Goal: Information Seeking & Learning: Learn about a topic

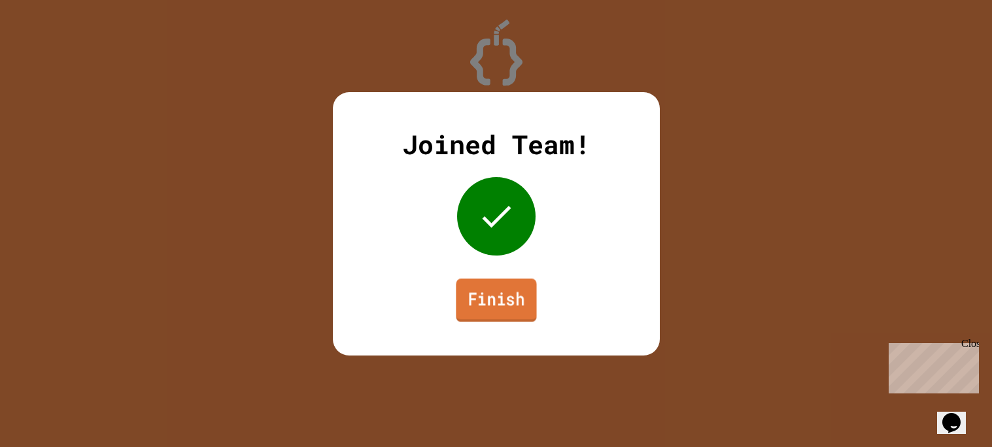
click at [514, 305] on link "Finish" at bounding box center [496, 300] width 80 height 43
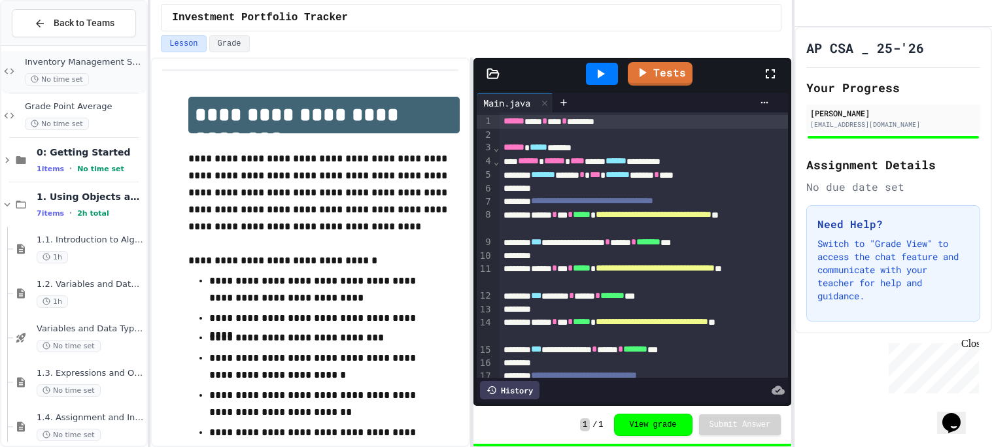
scroll to position [63, 0]
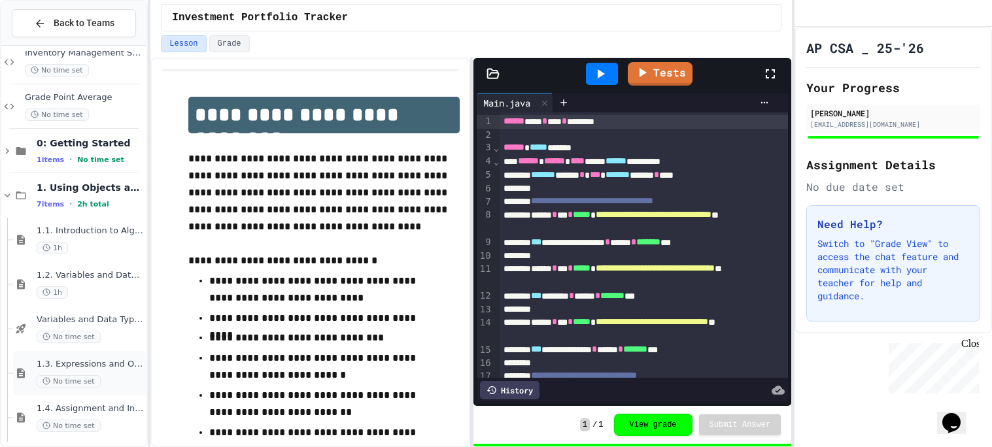
click at [104, 369] on span "1.3. Expressions and Output [New]" at bounding box center [90, 364] width 107 height 11
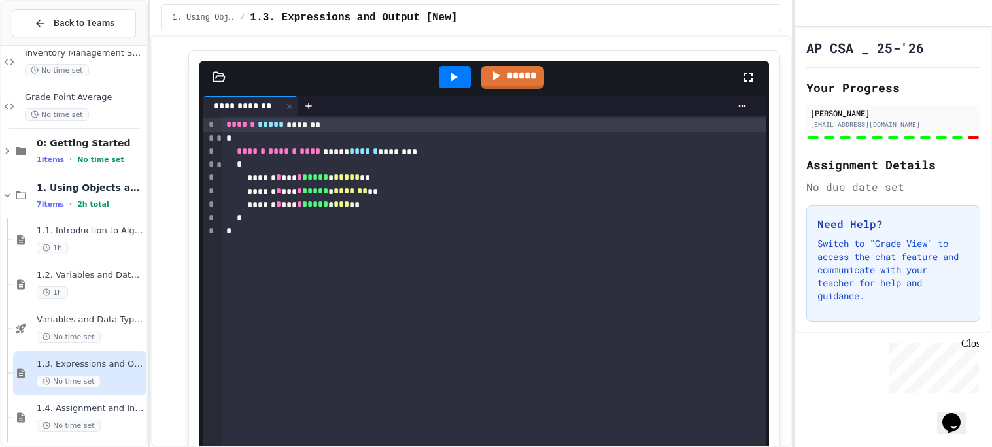
scroll to position [319, 0]
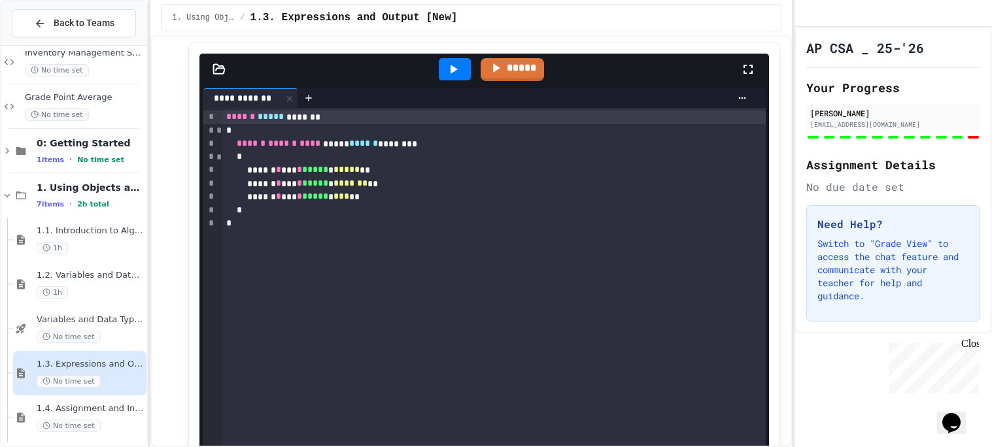
click at [306, 323] on div "****** ***** ******* * ****** ****** **** ***** ****** ******** * ****** * *** …" at bounding box center [494, 330] width 544 height 444
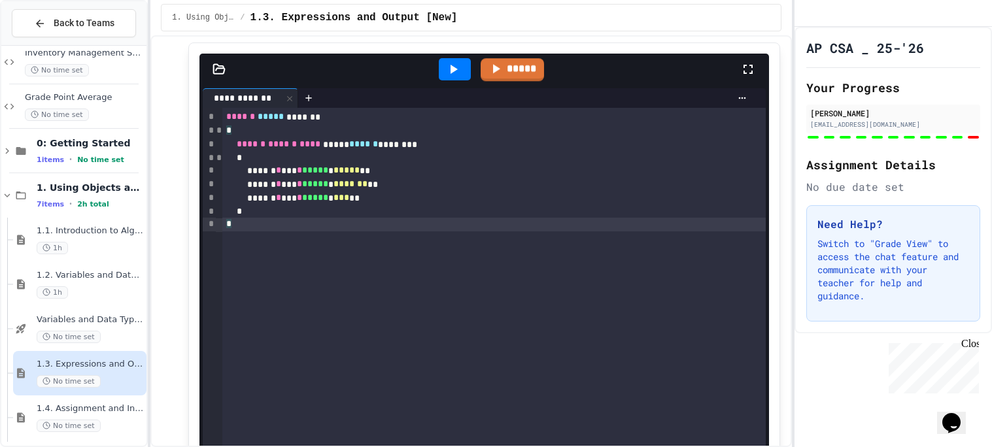
click at [455, 71] on icon at bounding box center [454, 69] width 16 height 16
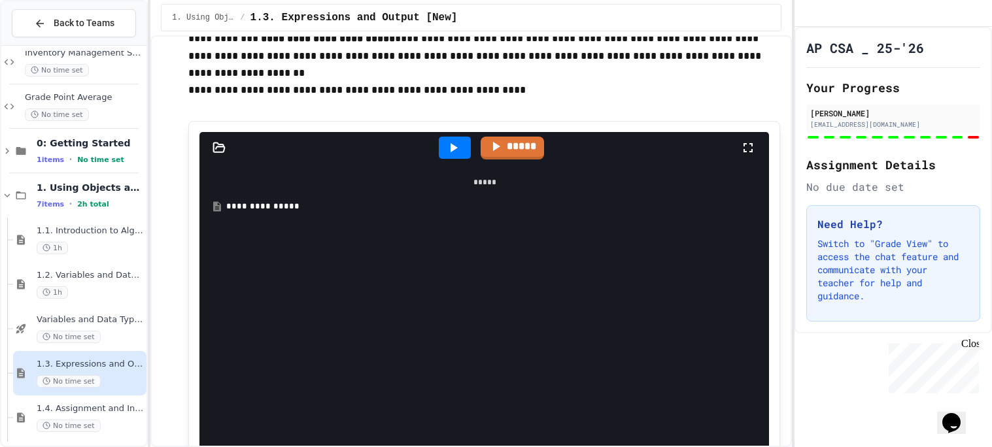
scroll to position [1013, 0]
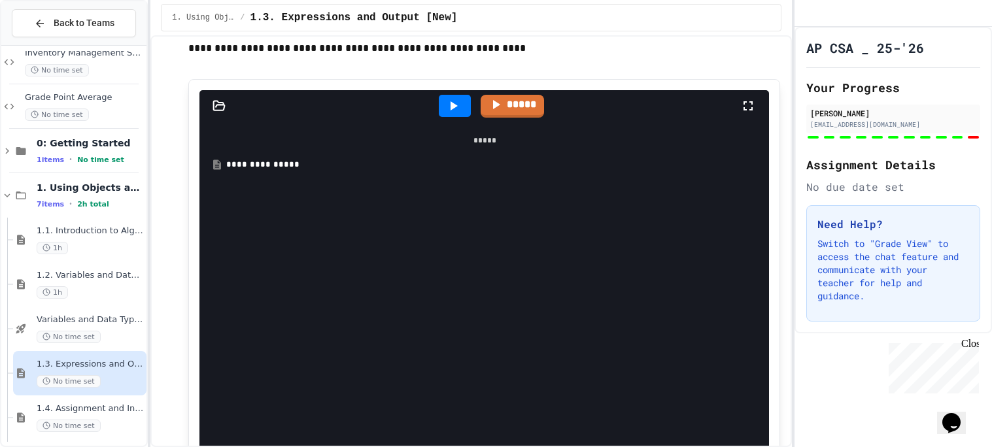
click at [458, 103] on icon at bounding box center [454, 106] width 16 height 16
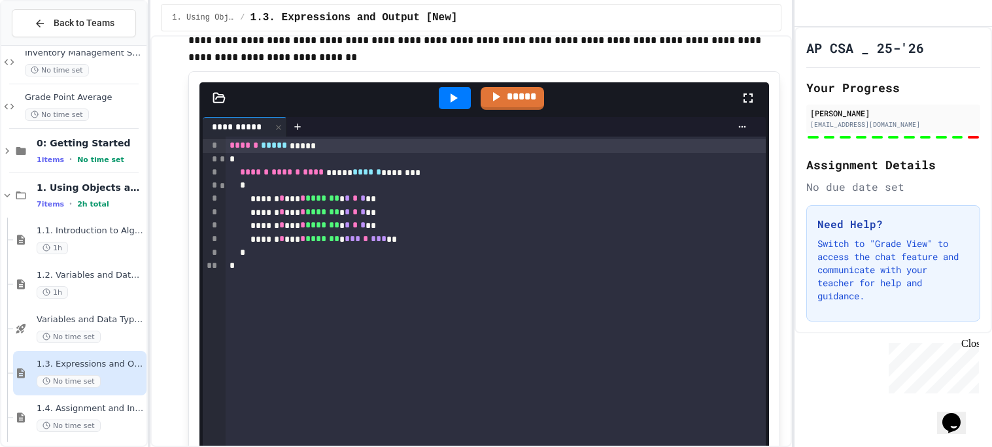
scroll to position [1982, 0]
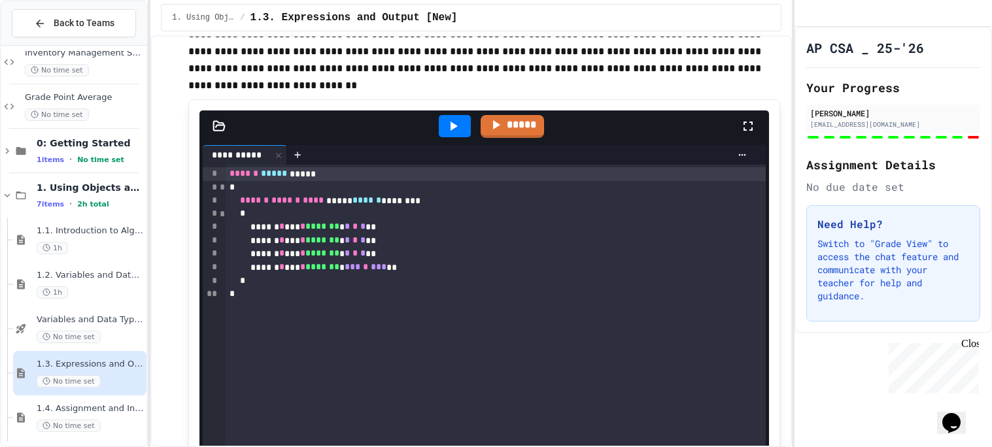
click at [466, 447] on div at bounding box center [496, 449] width 992 height 0
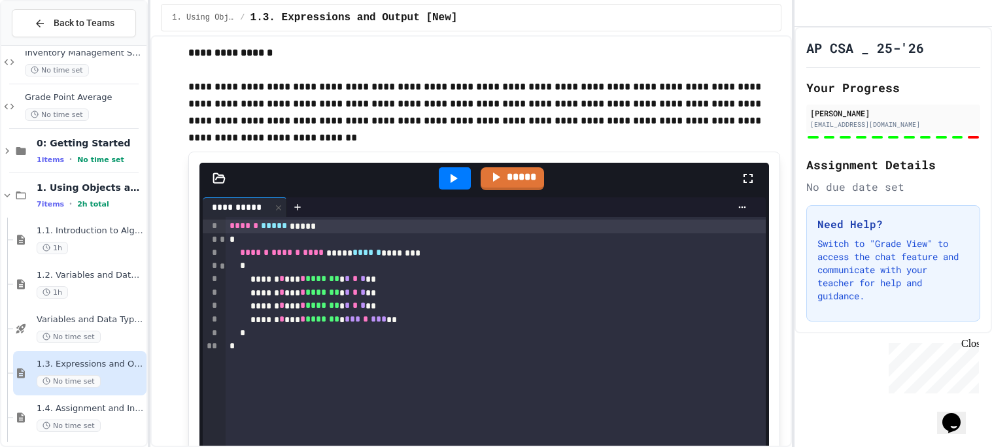
scroll to position [1921, 0]
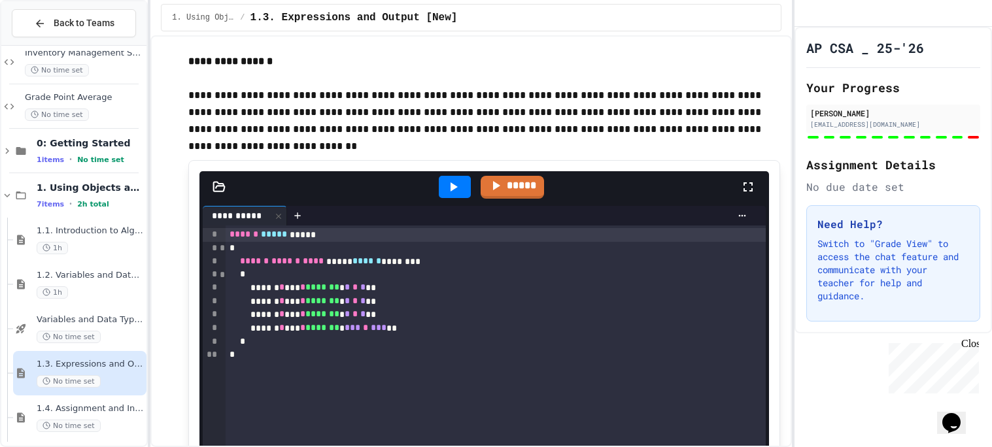
click at [461, 179] on div at bounding box center [455, 187] width 32 height 22
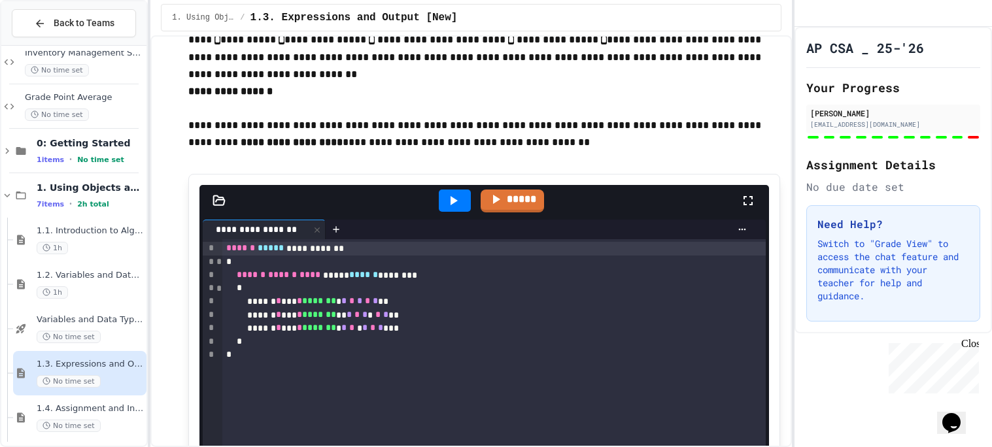
scroll to position [3596, 0]
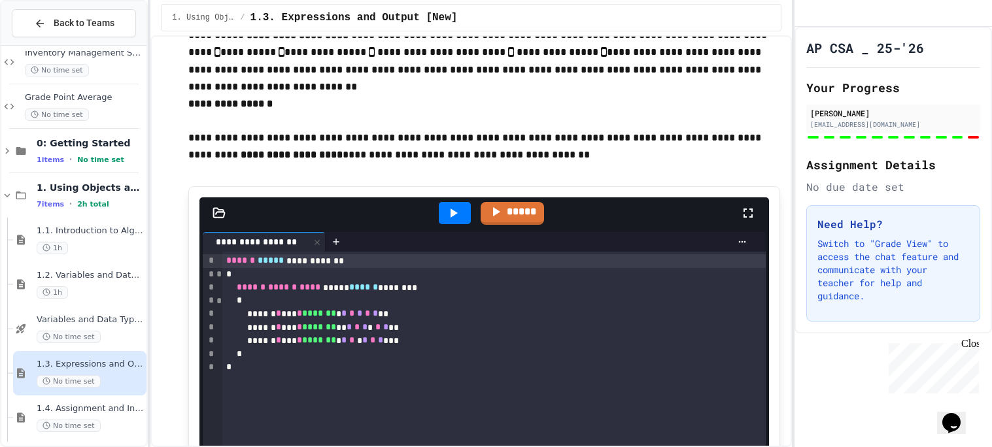
click at [454, 217] on icon at bounding box center [454, 213] width 16 height 16
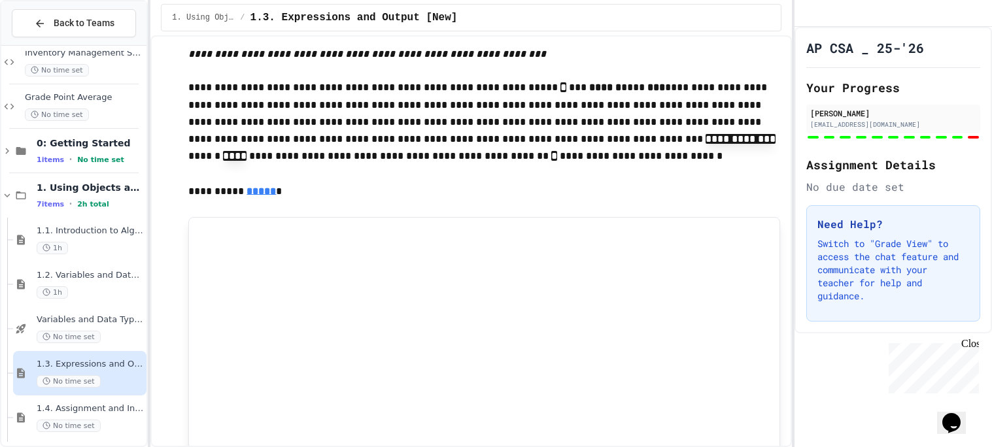
scroll to position [4610, 0]
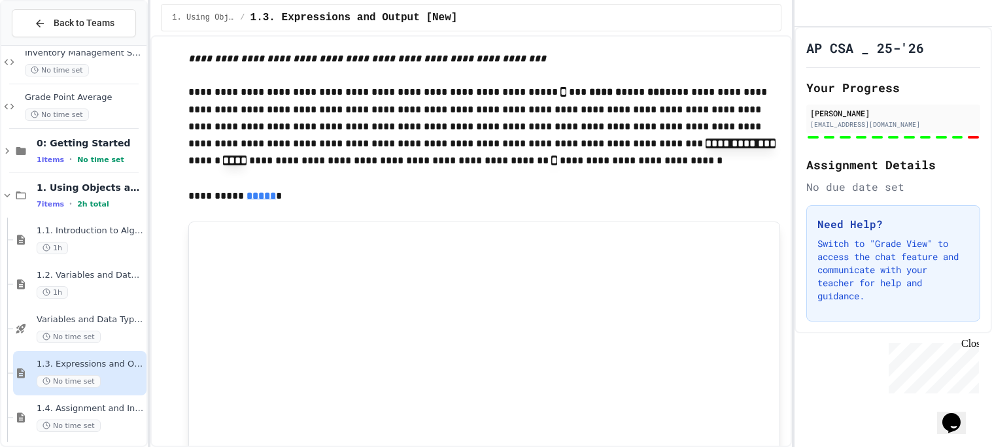
click at [457, 220] on p at bounding box center [484, 213] width 592 height 17
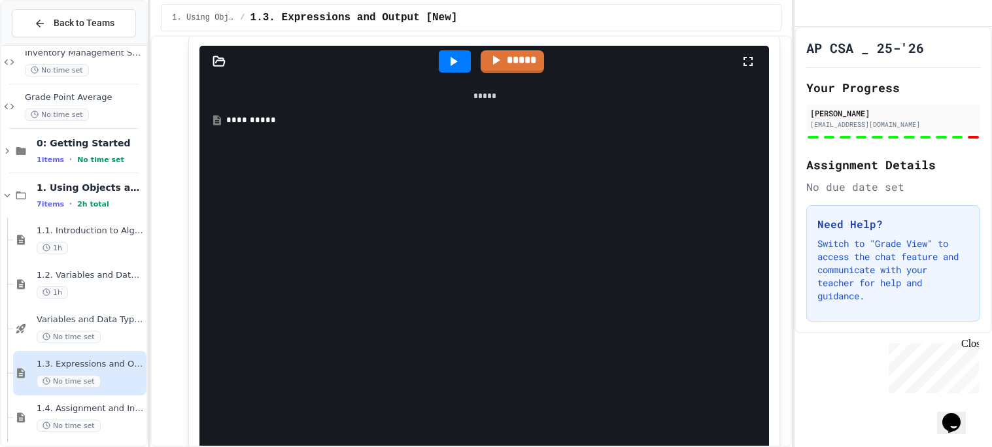
scroll to position [5267, 0]
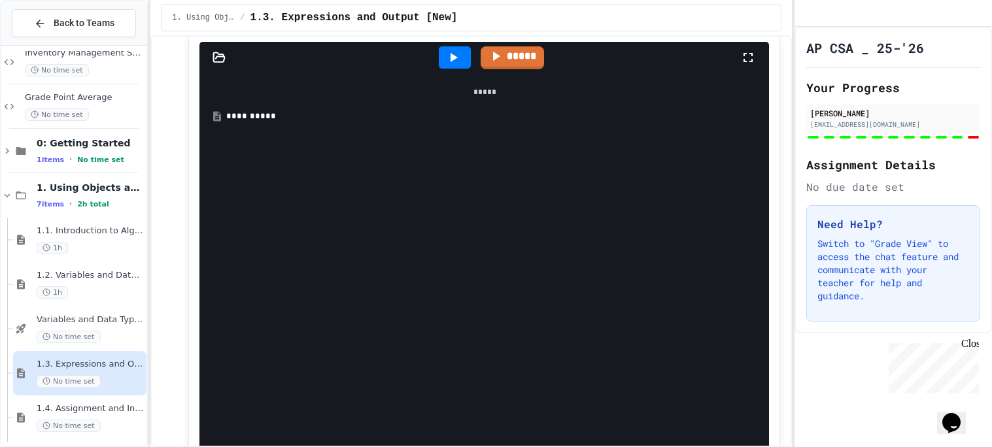
click at [446, 62] on icon at bounding box center [454, 58] width 16 height 16
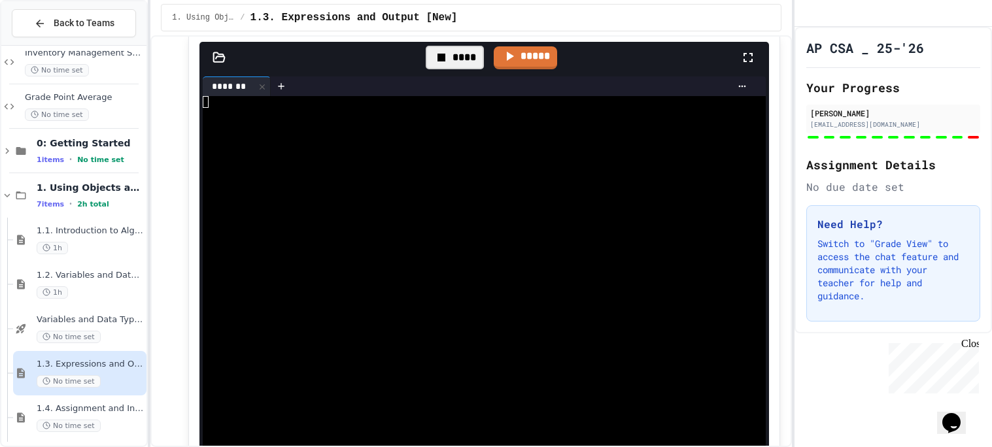
click at [446, 62] on icon at bounding box center [442, 58] width 16 height 16
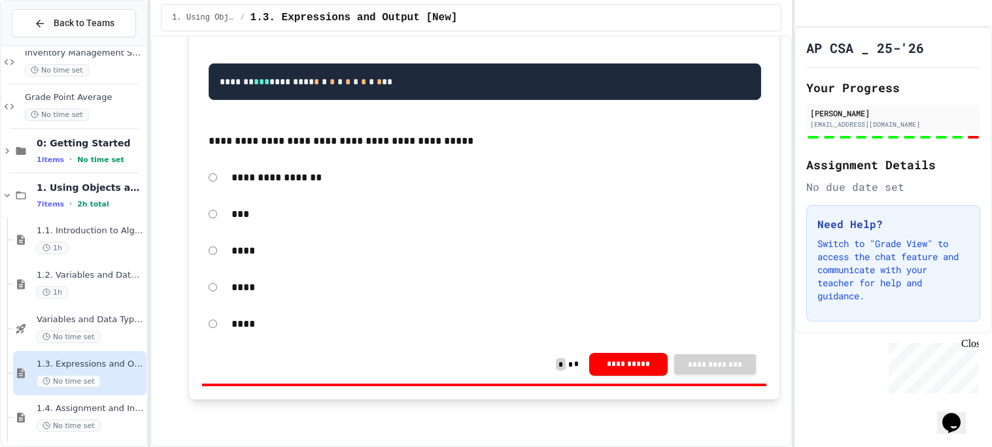
scroll to position [8540, 0]
click at [632, 363] on button "**********" at bounding box center [628, 363] width 79 height 22
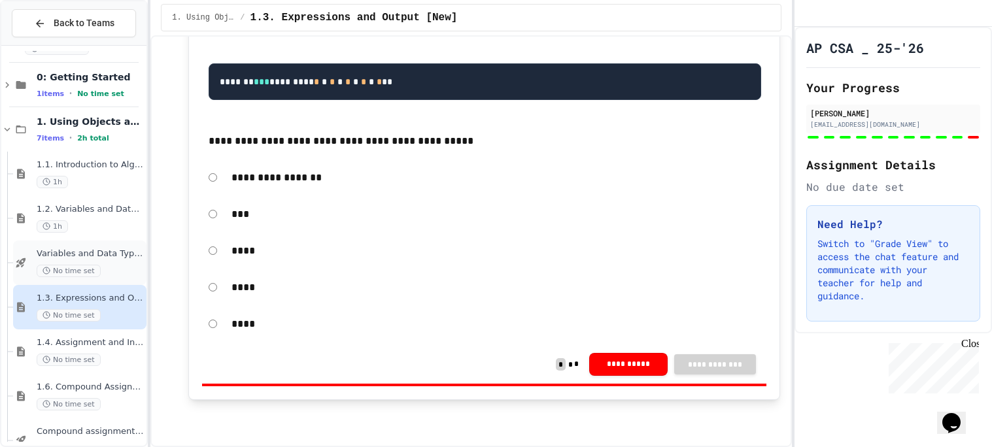
scroll to position [132, 0]
click at [113, 353] on div "No time set" at bounding box center [90, 357] width 107 height 12
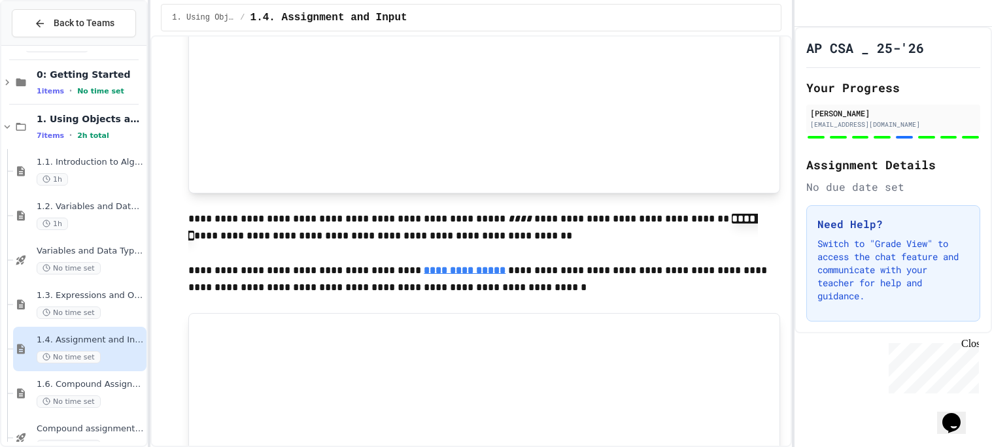
scroll to position [739, 0]
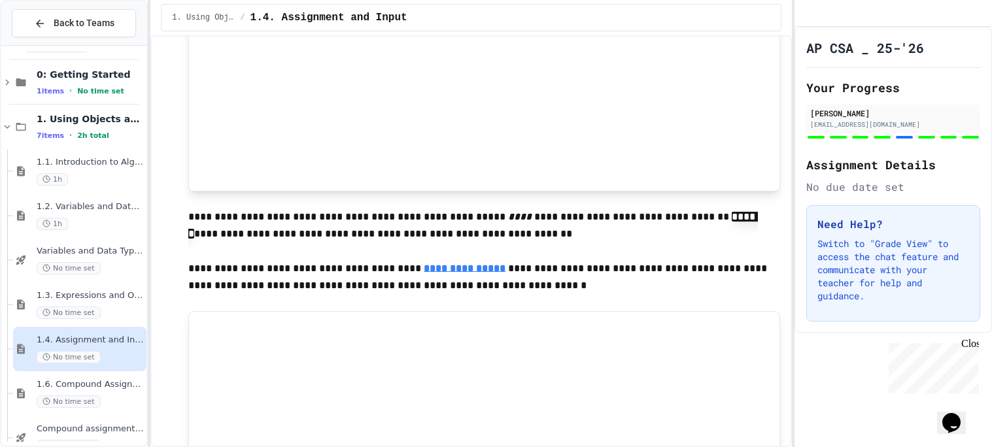
click at [314, 233] on p "**********" at bounding box center [484, 226] width 593 height 35
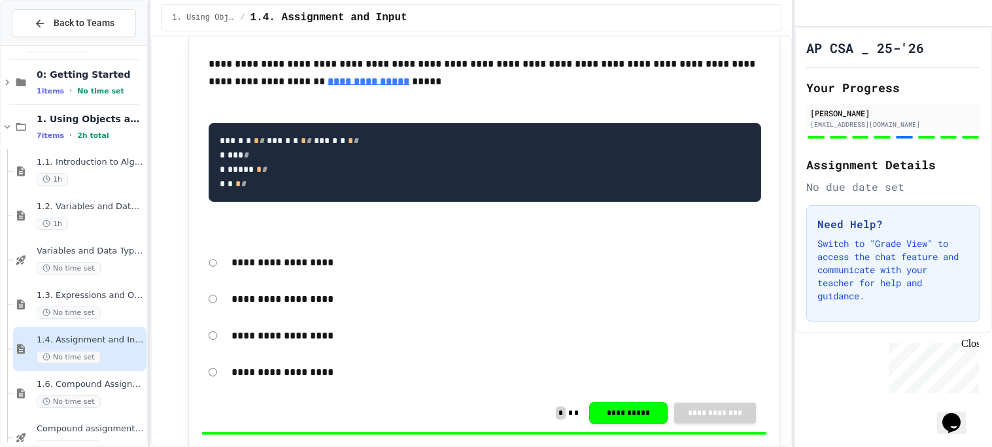
scroll to position [1410, 0]
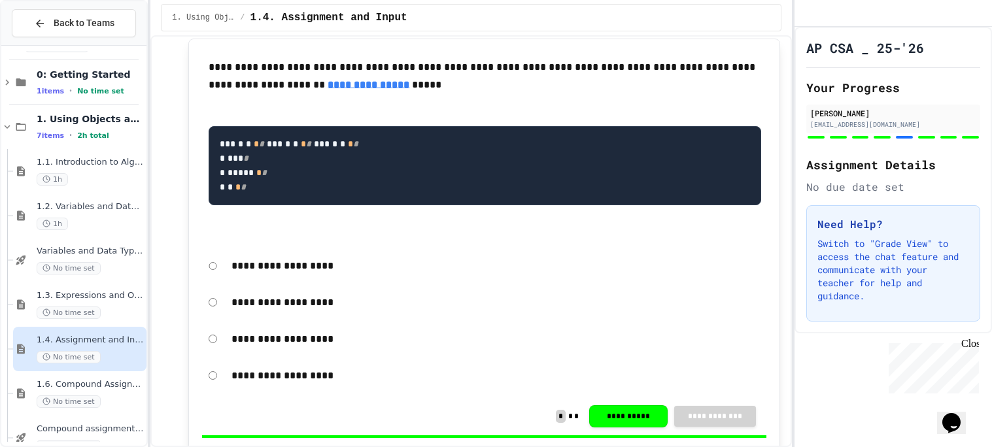
click at [626, 245] on div "**********" at bounding box center [484, 148] width 565 height 192
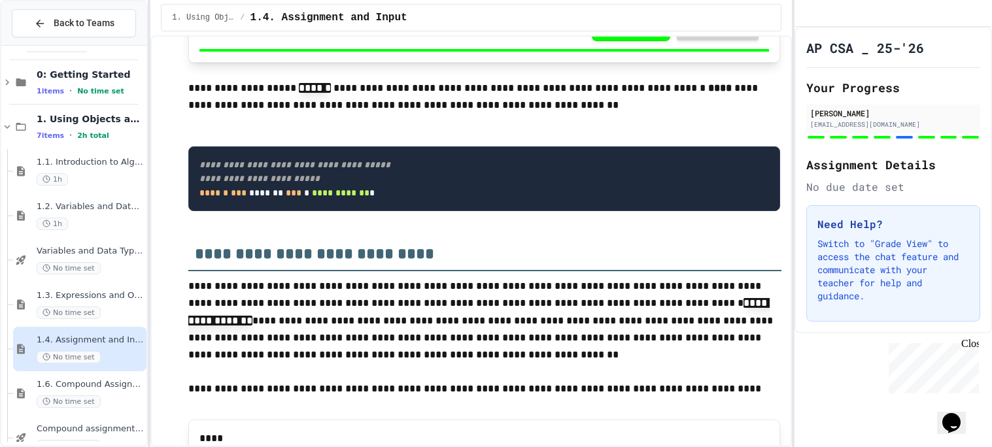
scroll to position [3055, 0]
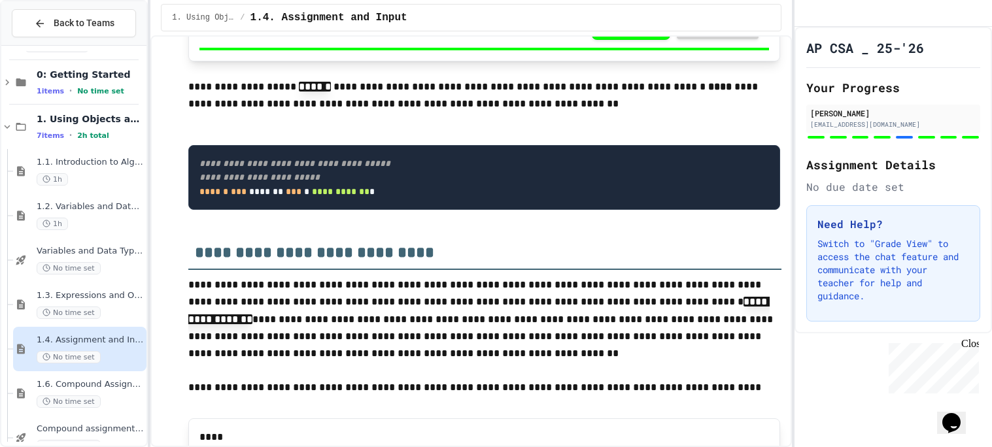
click at [552, 210] on pre "**********" at bounding box center [484, 177] width 592 height 65
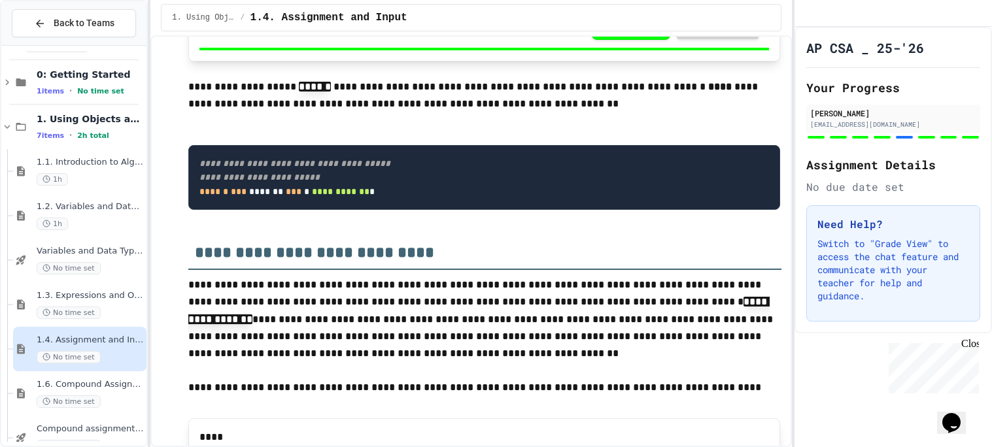
click at [552, 210] on pre "**********" at bounding box center [484, 177] width 592 height 65
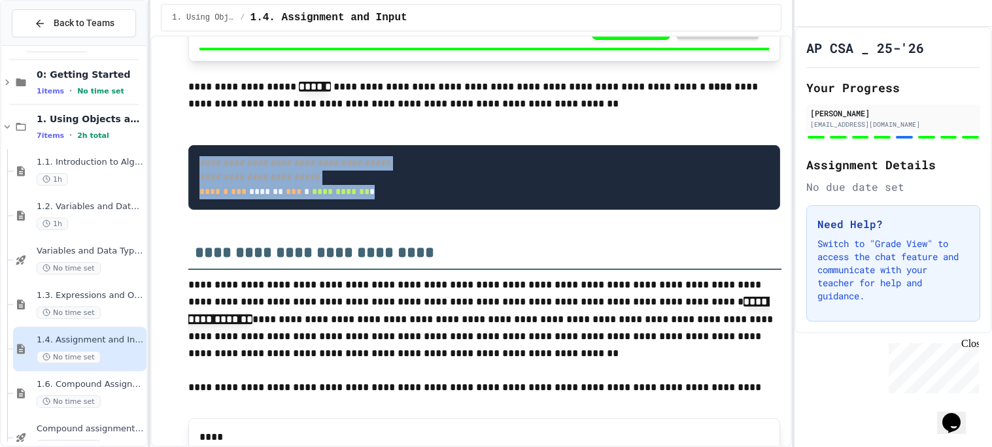
click at [552, 210] on pre "**********" at bounding box center [484, 177] width 592 height 65
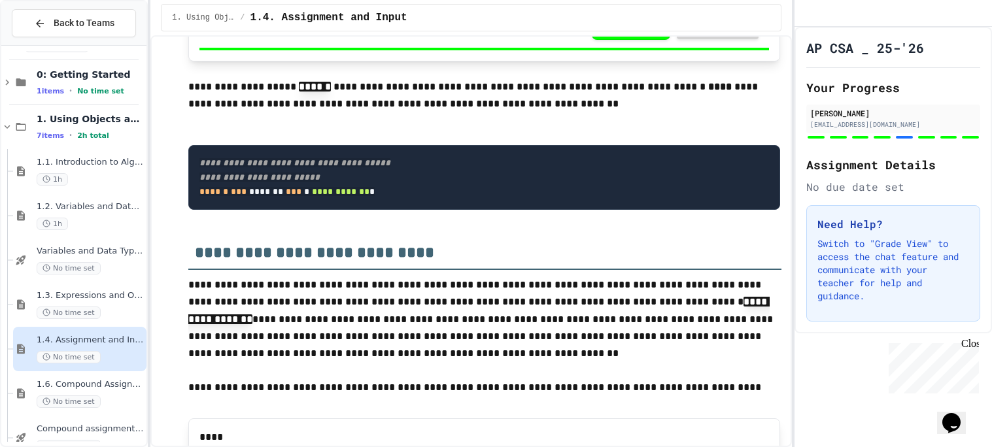
click at [552, 210] on pre "**********" at bounding box center [484, 177] width 592 height 65
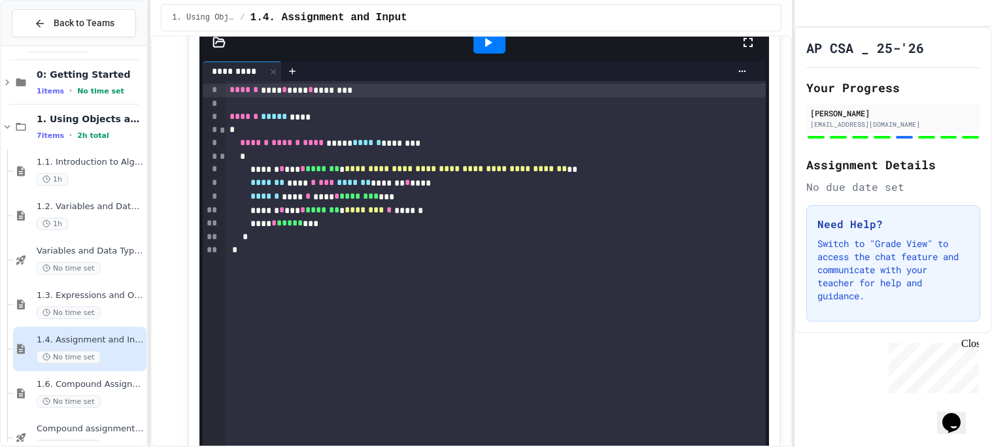
scroll to position [4304, 0]
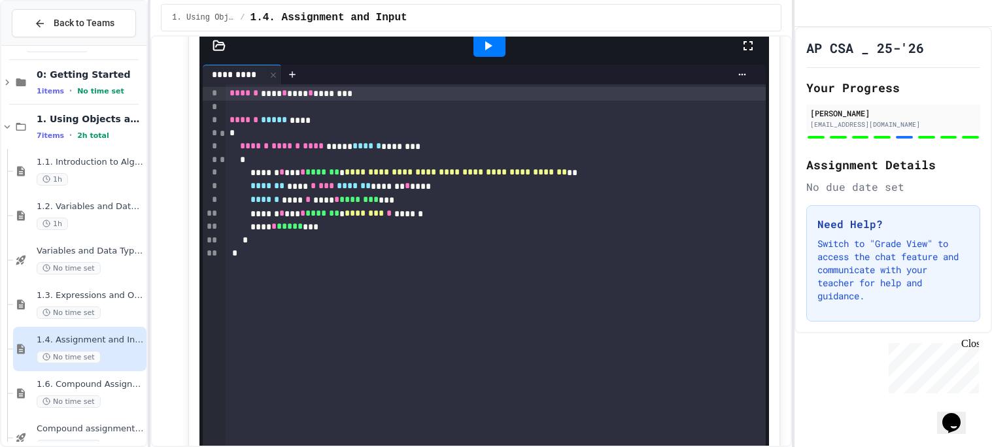
click at [489, 63] on div at bounding box center [489, 45] width 45 height 35
click at [499, 57] on div at bounding box center [490, 46] width 32 height 22
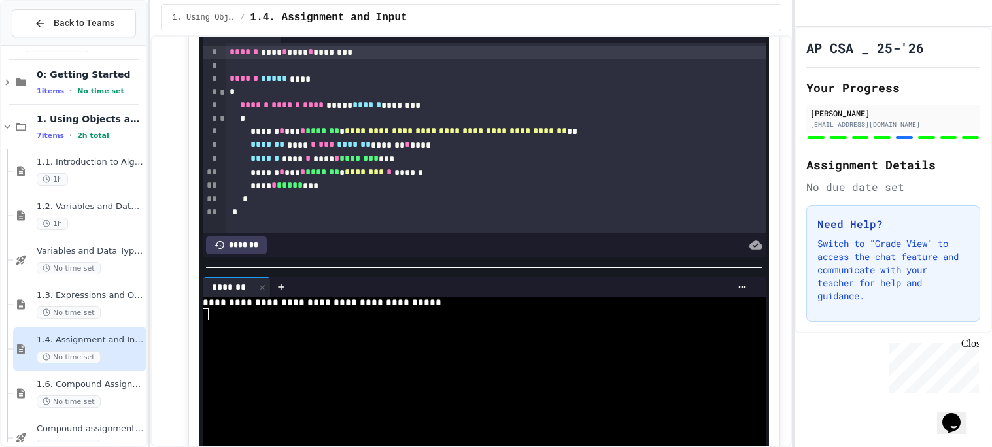
scroll to position [4347, 0]
click at [390, 342] on div at bounding box center [479, 336] width 553 height 12
click at [391, 342] on div at bounding box center [479, 336] width 553 height 12
type textarea "*"
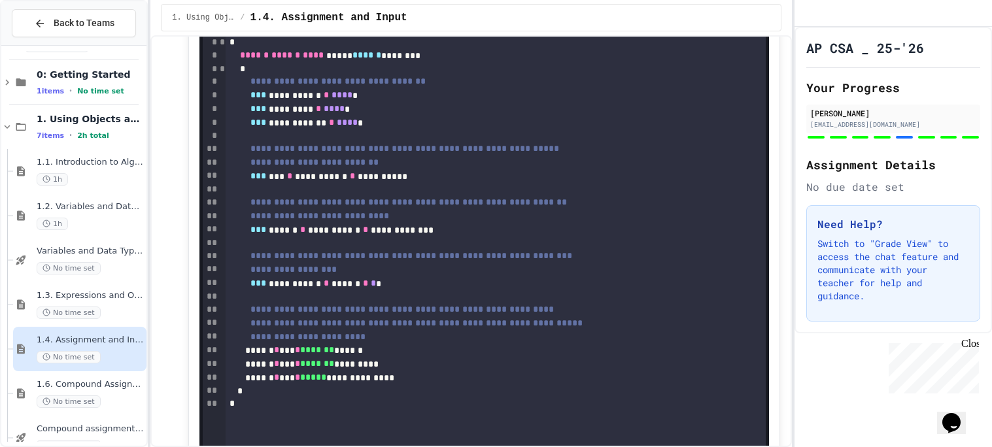
scroll to position [5689, 0]
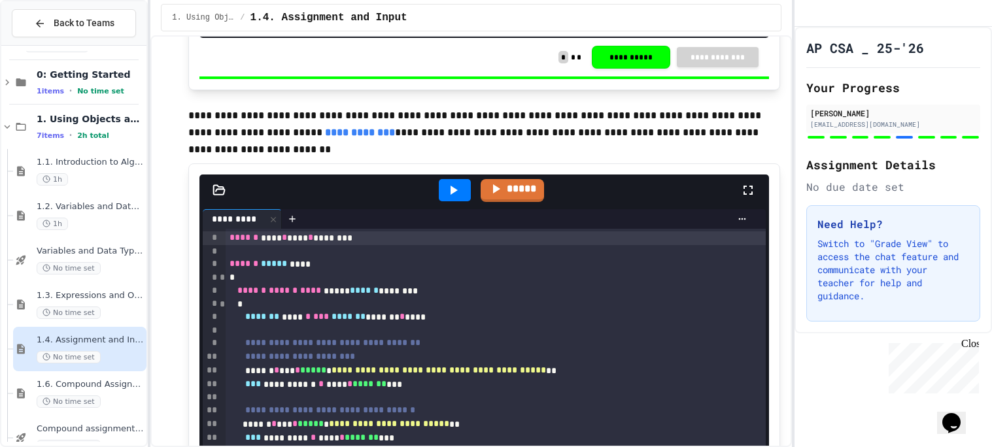
click at [457, 198] on icon at bounding box center [454, 191] width 16 height 16
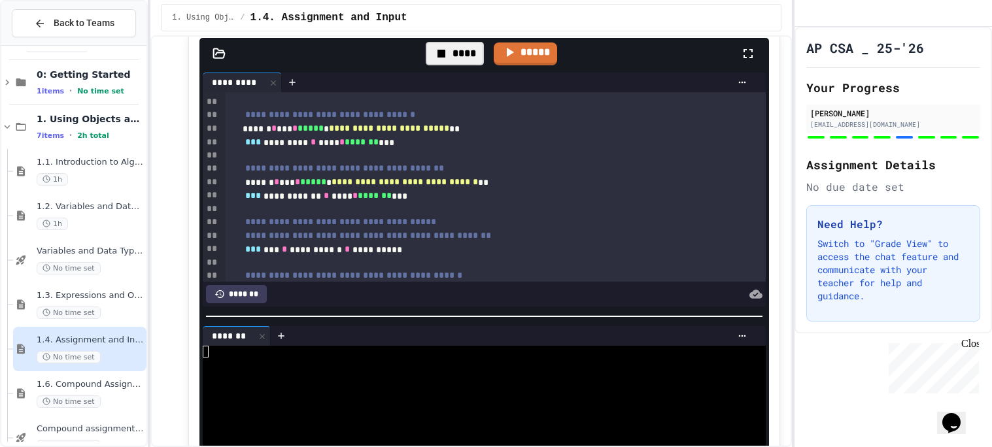
scroll to position [157, 0]
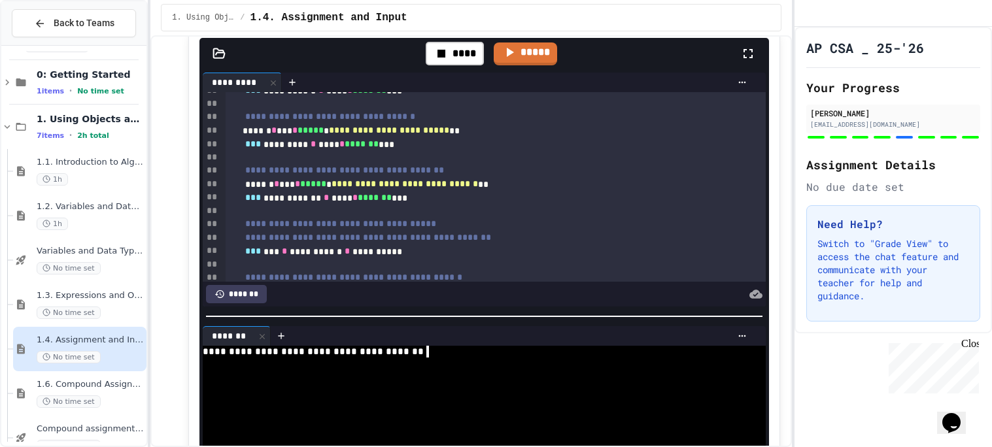
click at [518, 370] on div at bounding box center [479, 364] width 553 height 12
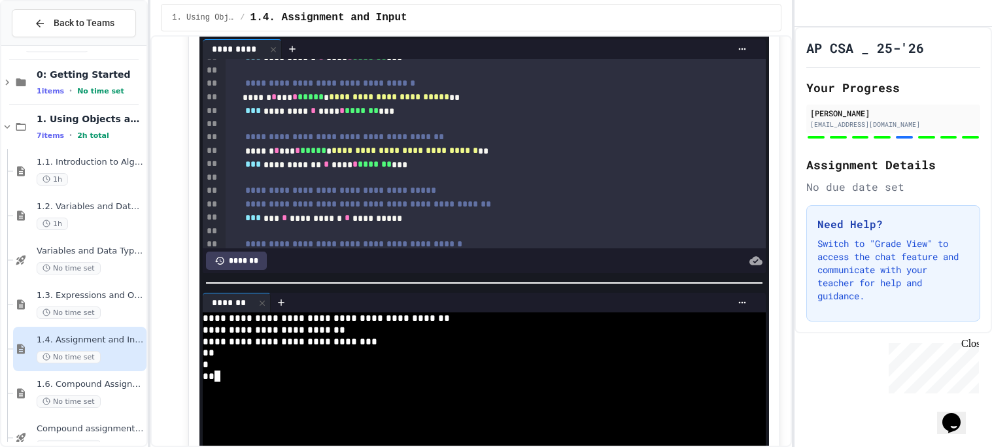
scroll to position [5861, 0]
